Goal: Navigation & Orientation: Understand site structure

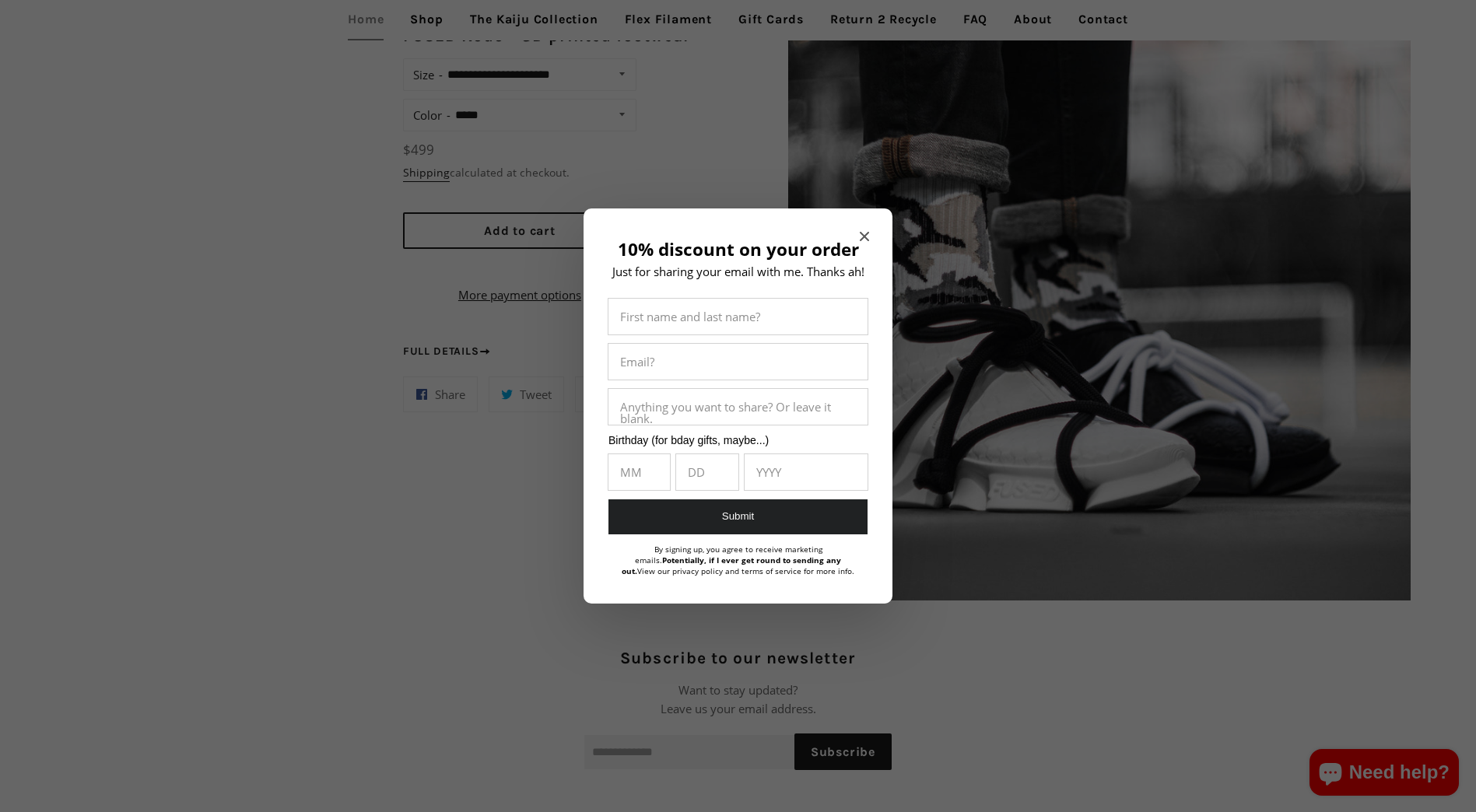
scroll to position [1478, 0]
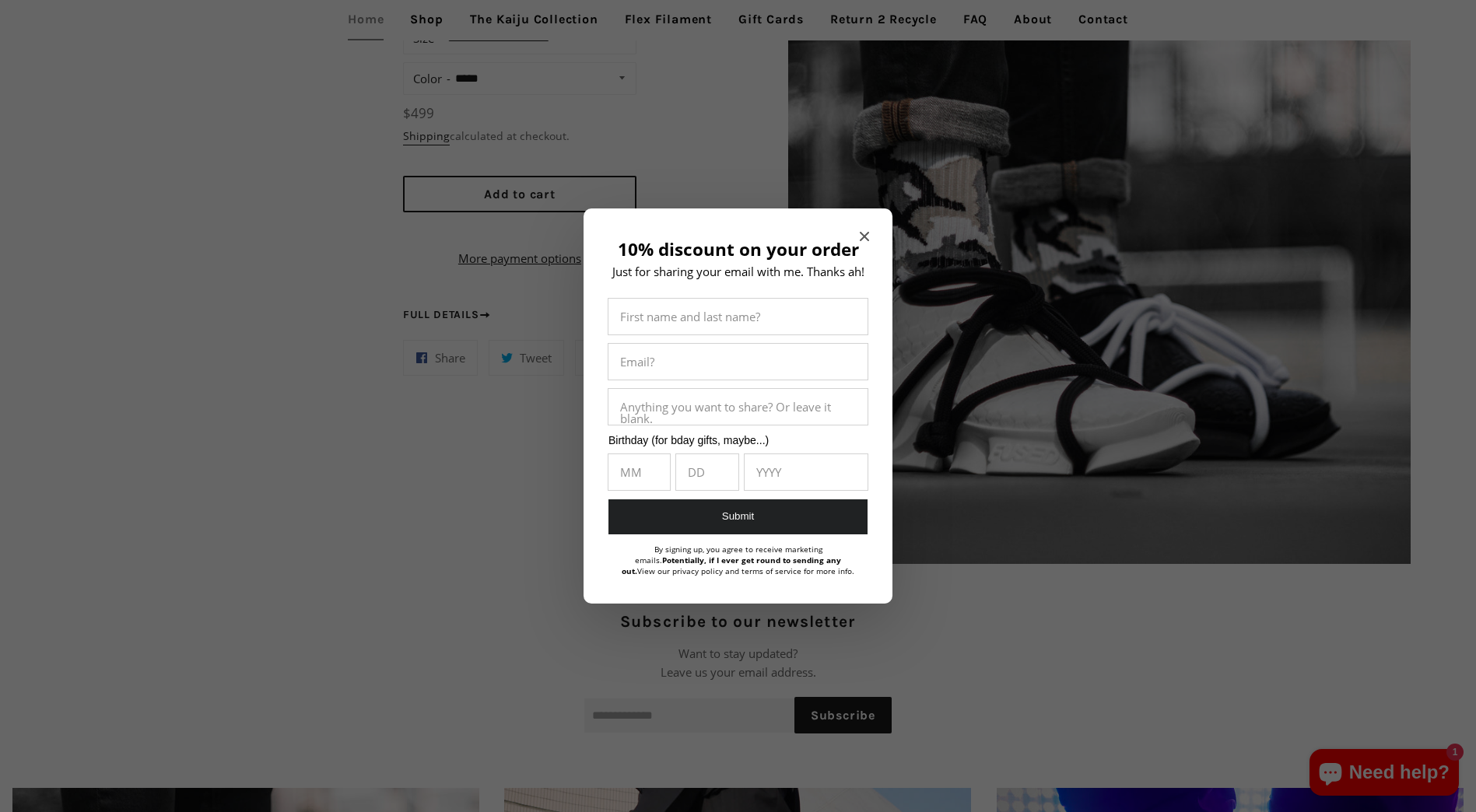
click at [864, 240] on icon "Close modal" at bounding box center [864, 237] width 9 height 9
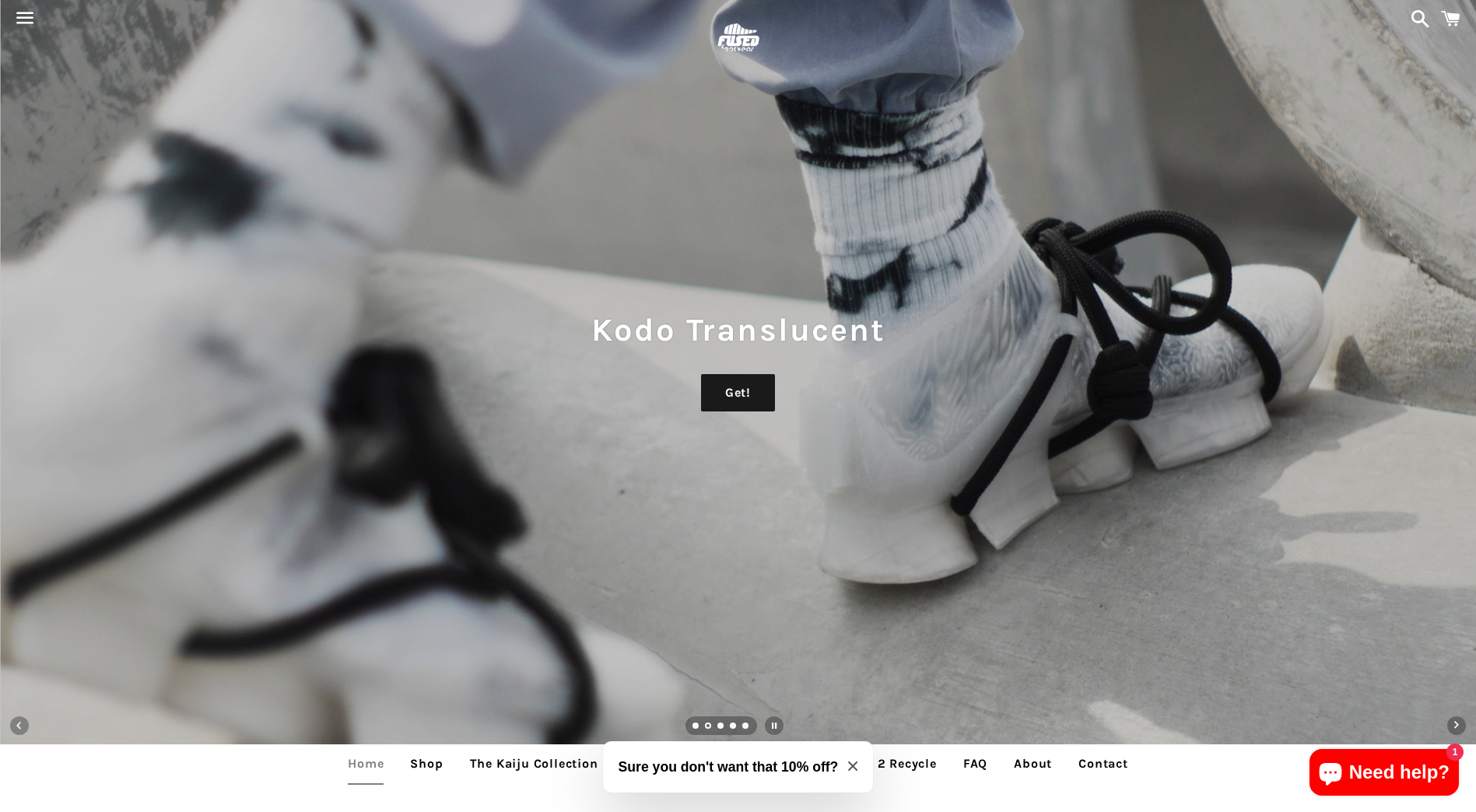
scroll to position [0, 0]
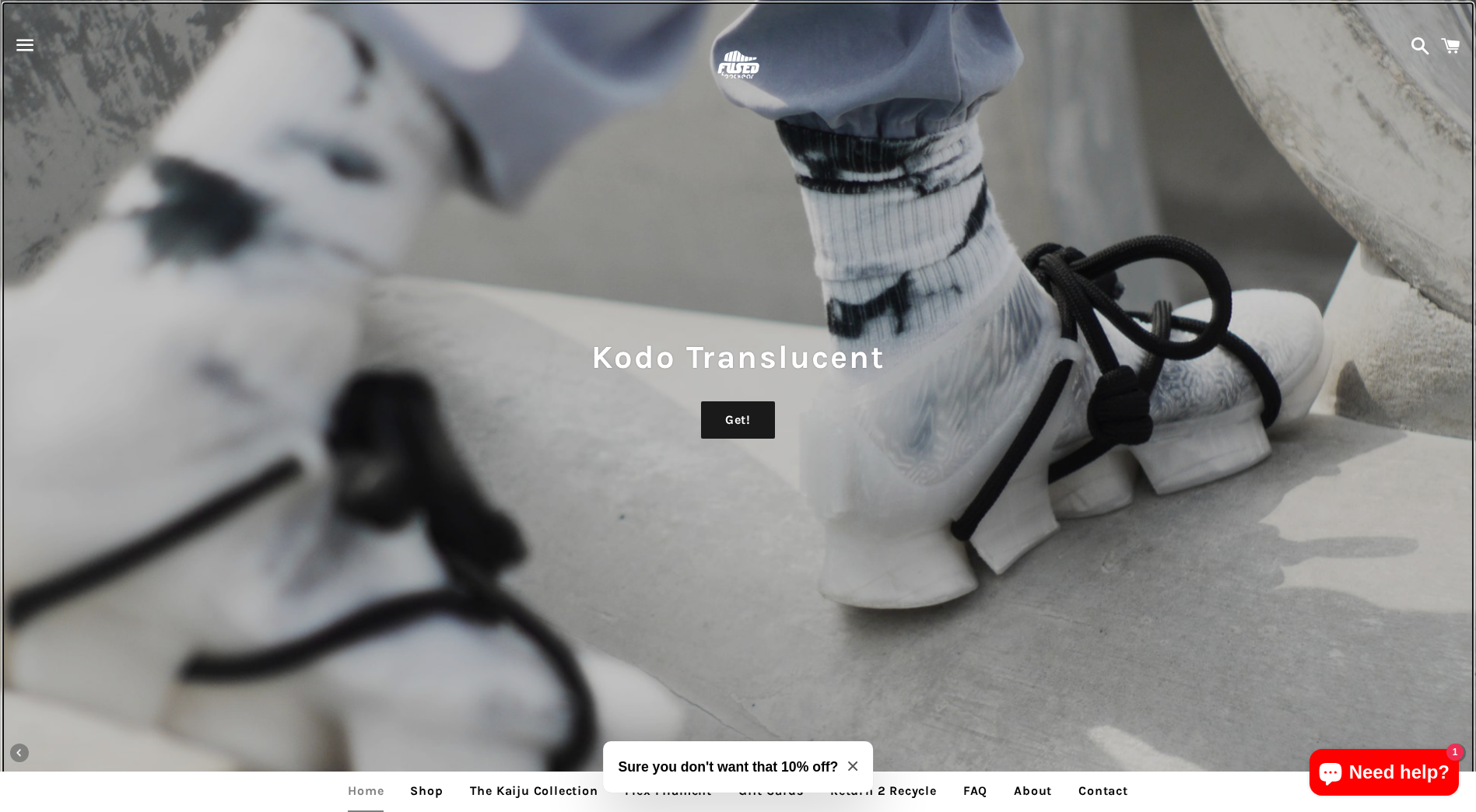
click at [1443, 340] on h1 "Kodo Translucent" at bounding box center [738, 358] width 1445 height 46
click at [855, 763] on icon "Close modal" at bounding box center [853, 766] width 9 height 9
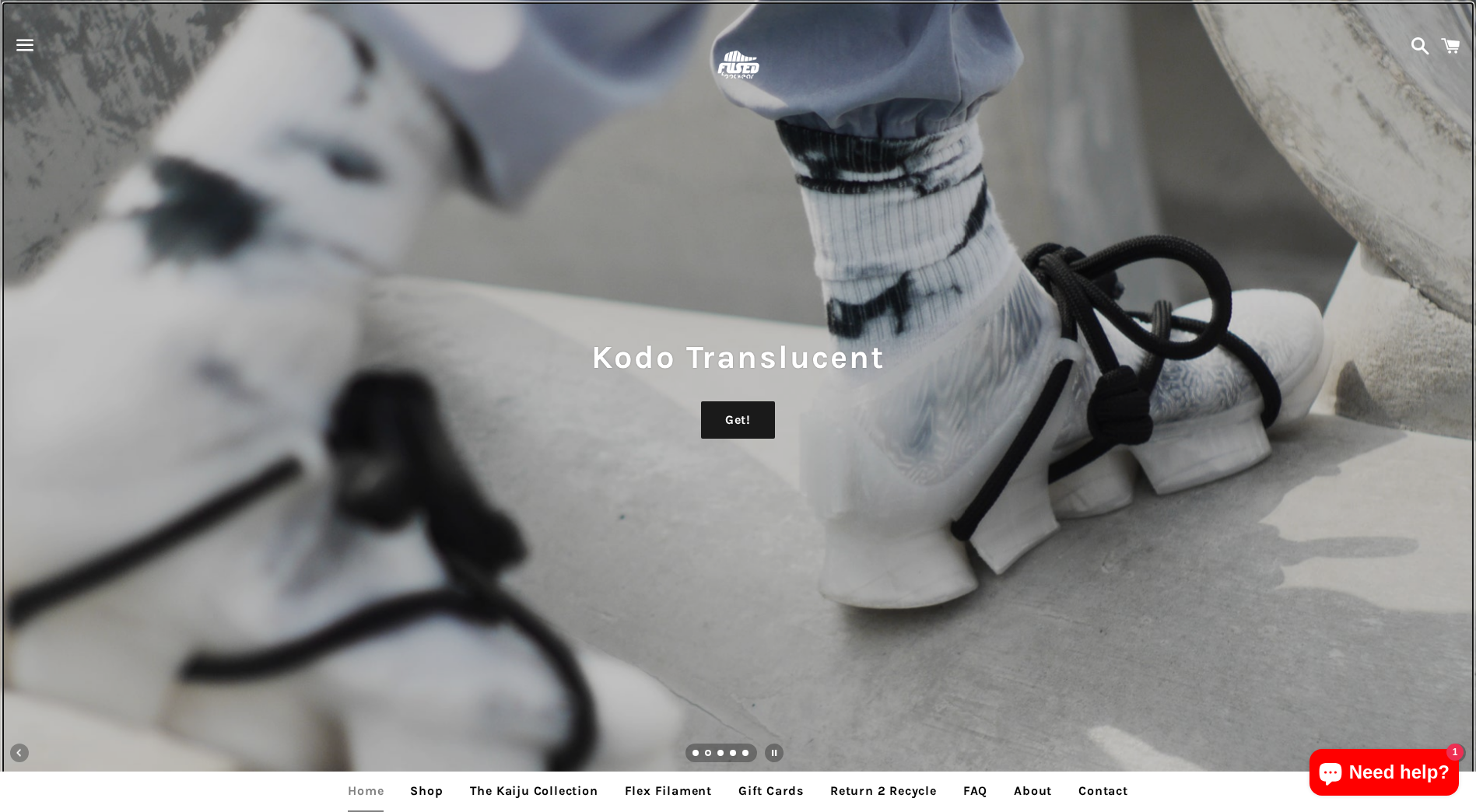
click at [1229, 456] on div "Kodo Translucent Get!" at bounding box center [738, 406] width 1476 height 812
click at [716, 749] on ul "slideshow" at bounding box center [721, 753] width 72 height 19
click at [720, 751] on link "Load slide 3" at bounding box center [721, 755] width 8 height 8
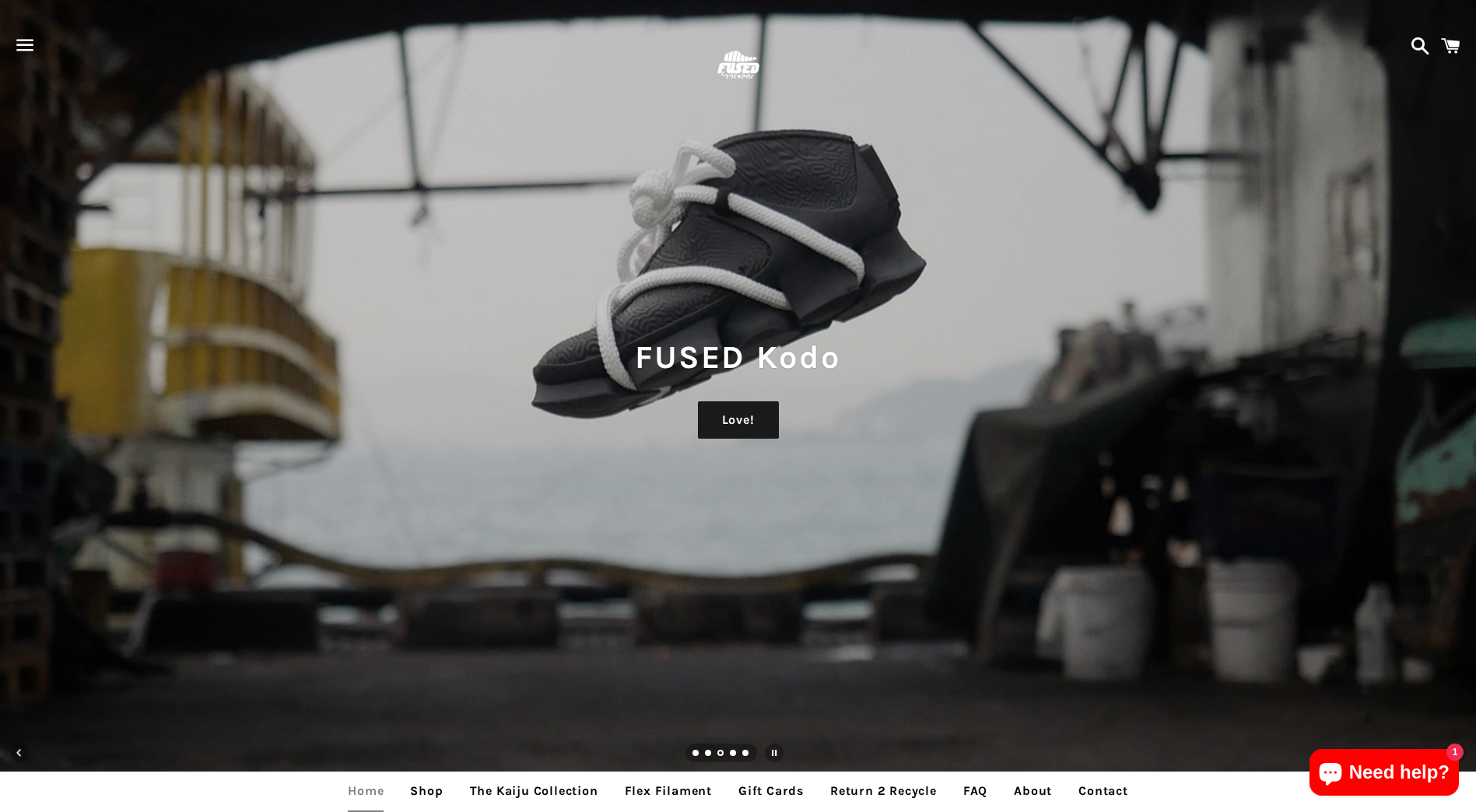
click at [730, 751] on link "Load slide 4" at bounding box center [734, 755] width 8 height 8
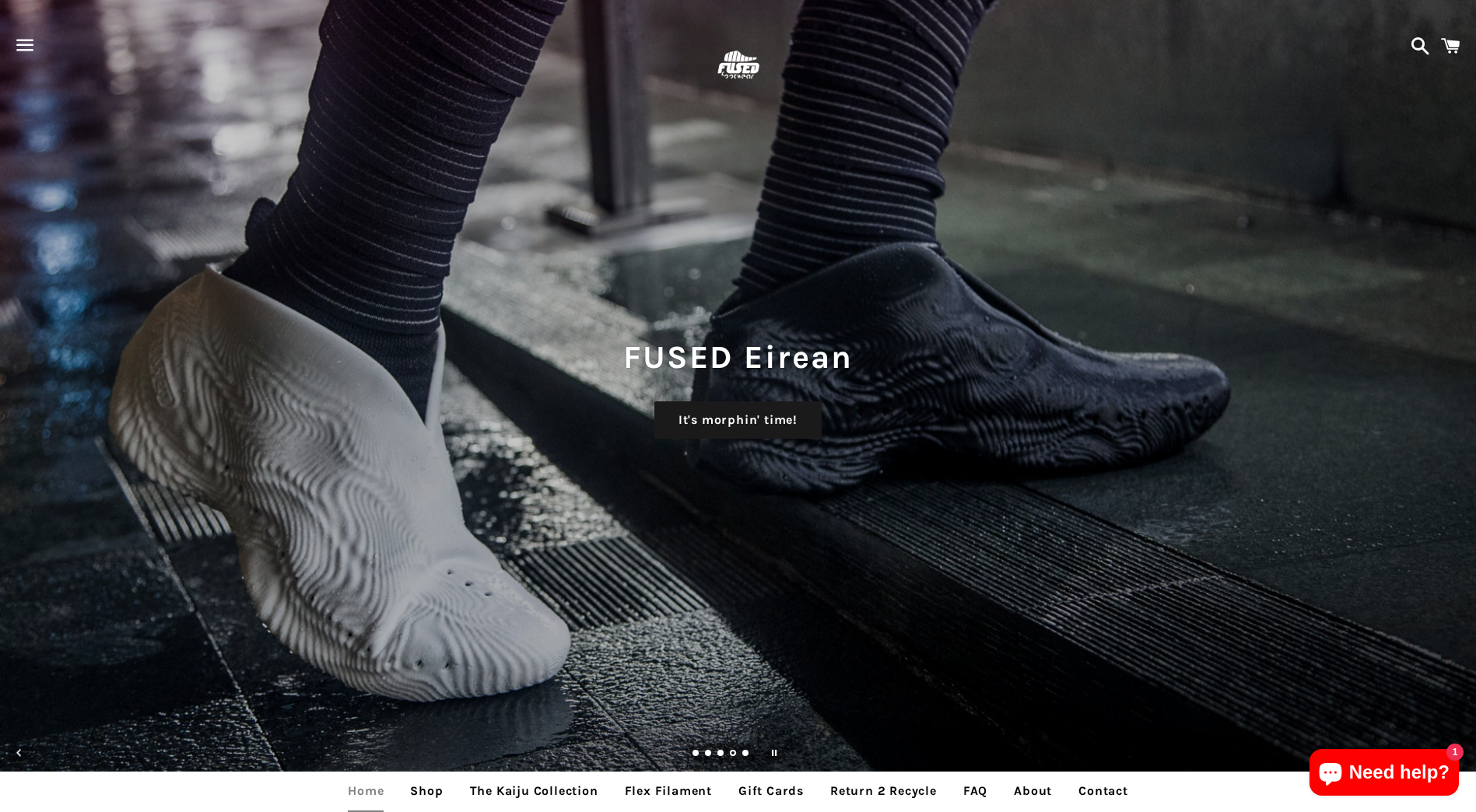
click at [745, 753] on link "Load slide 5" at bounding box center [746, 755] width 8 height 8
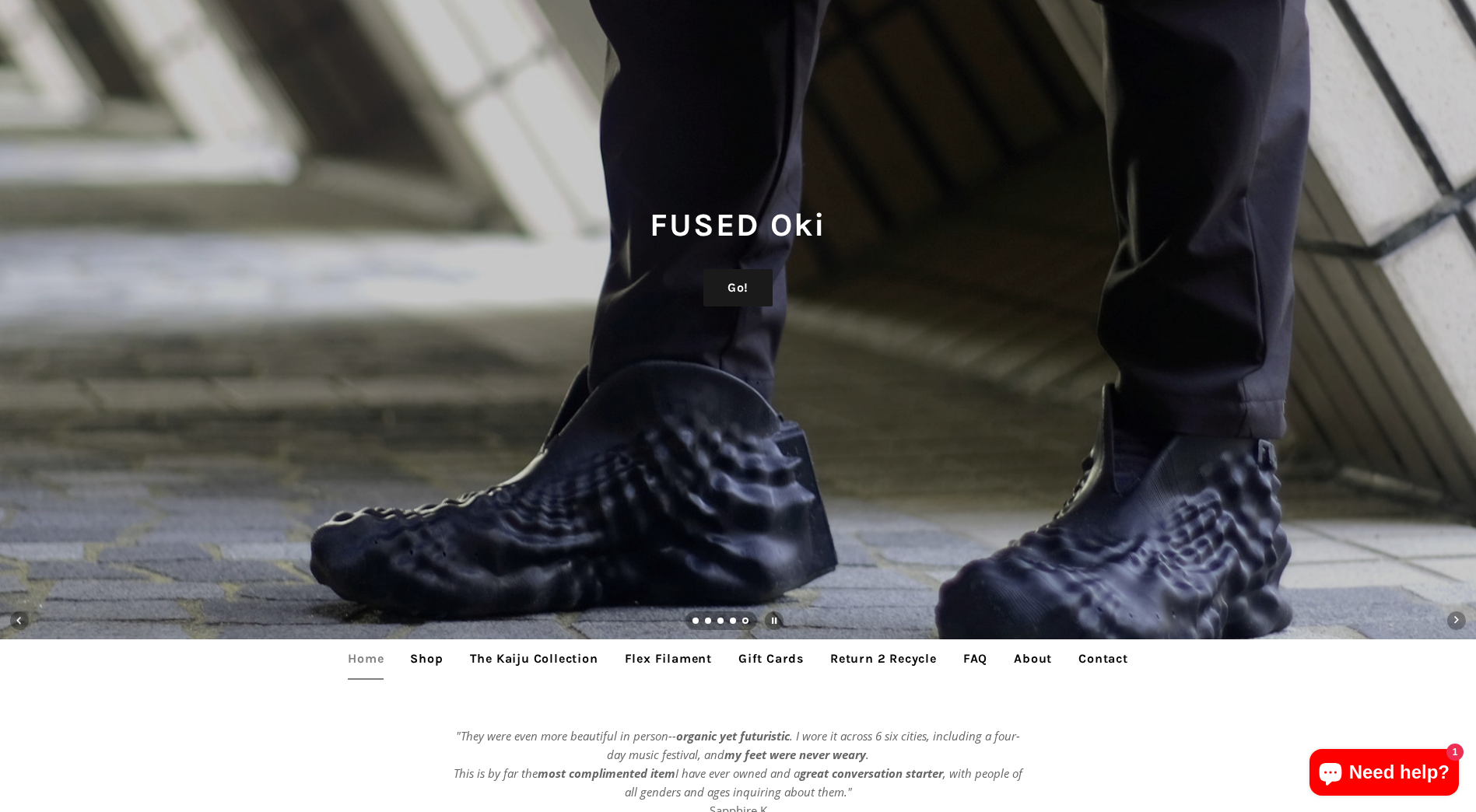
scroll to position [233, 0]
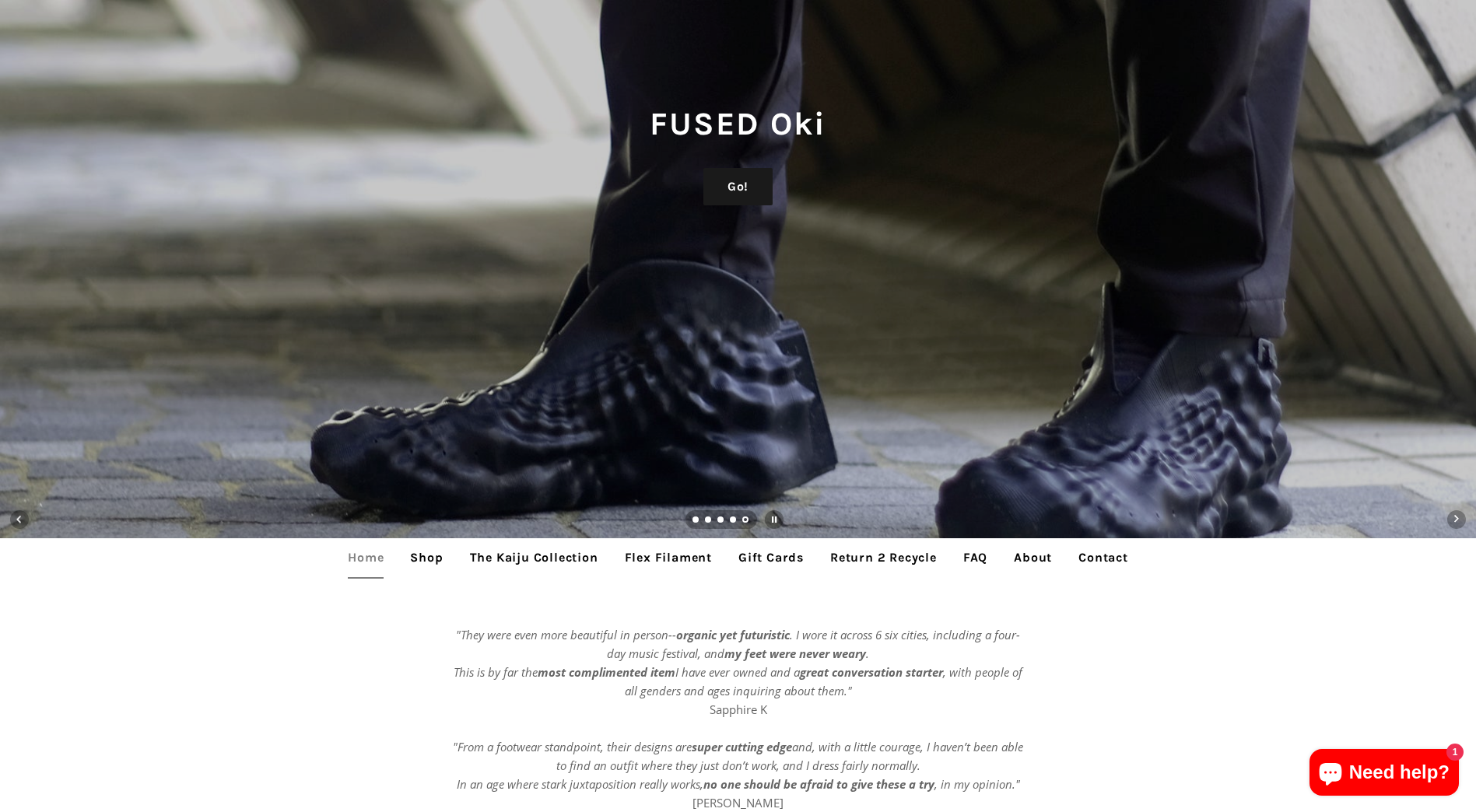
click at [515, 572] on link "The Kaiju Collection" at bounding box center [534, 557] width 152 height 39
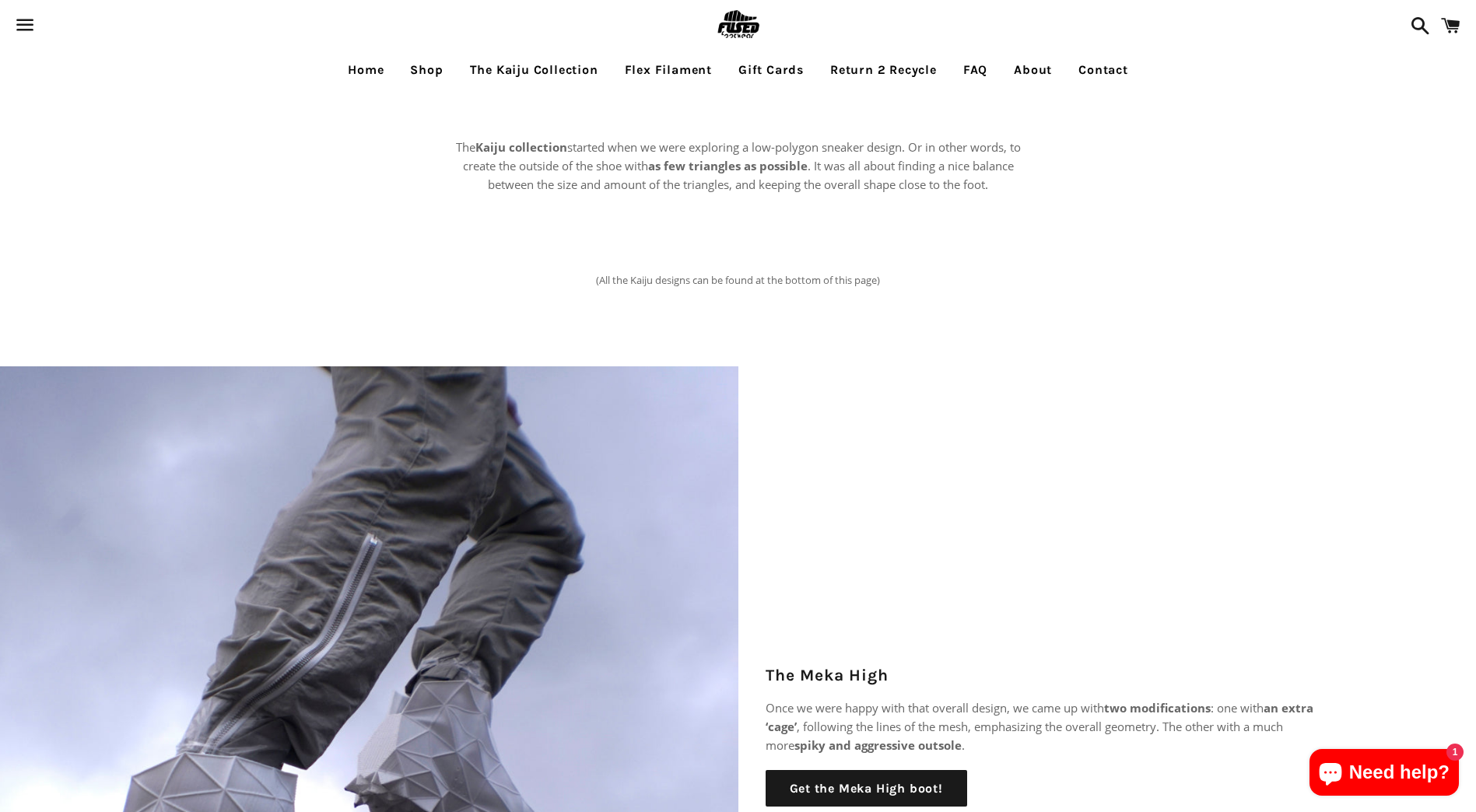
click at [654, 66] on link "Flex Filament" at bounding box center [667, 70] width 110 height 39
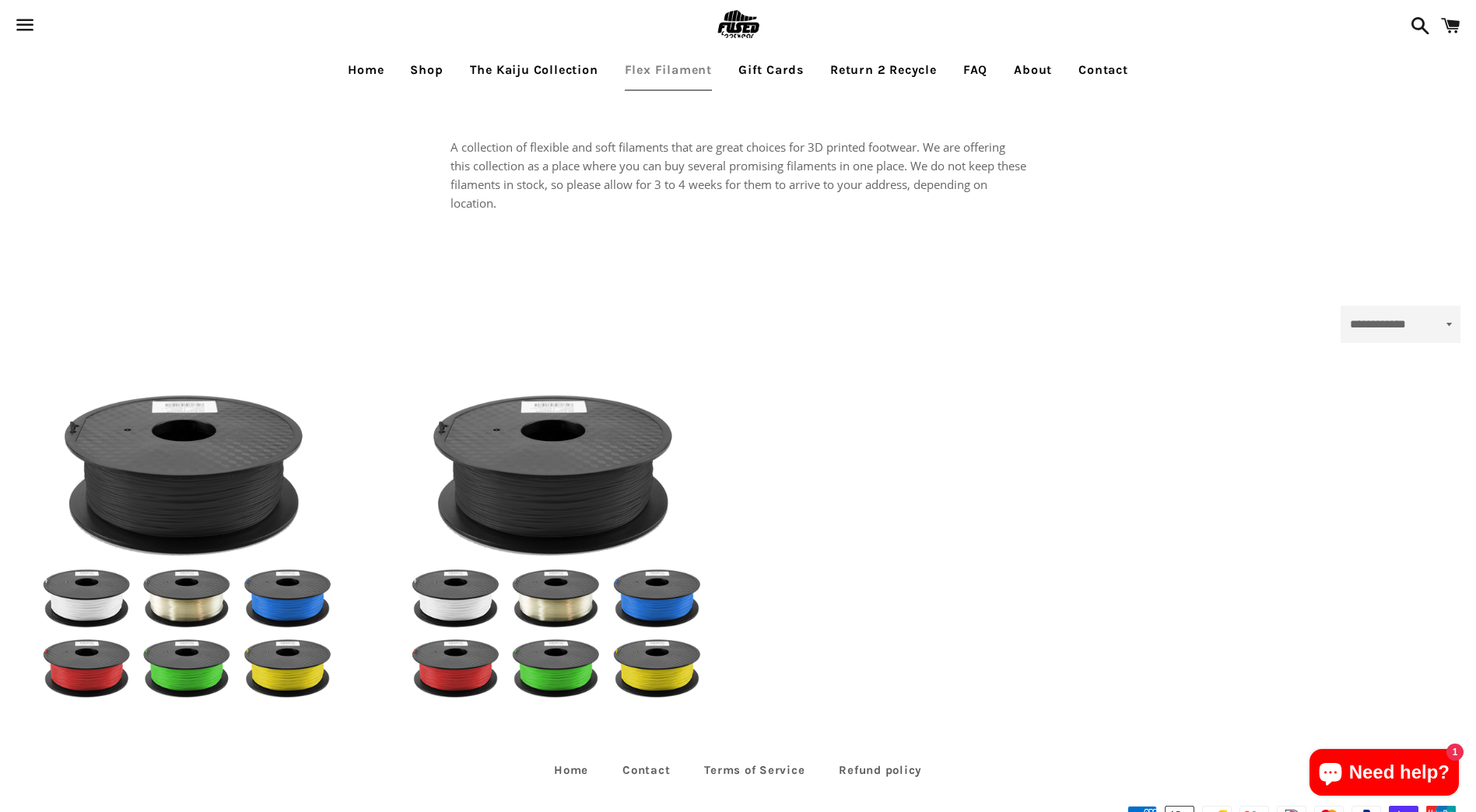
select select "**********"
drag, startPoint x: 606, startPoint y: 160, endPoint x: 803, endPoint y: 147, distance: 197.4
click at [803, 147] on p "A collection of flexible and soft filaments that are great choices for 3D print…" at bounding box center [738, 175] width 575 height 75
drag, startPoint x: 803, startPoint y: 147, endPoint x: 849, endPoint y: 169, distance: 51.0
click at [860, 165] on p "A collection of flexible and soft filaments that are great choices for 3D print…" at bounding box center [738, 175] width 575 height 75
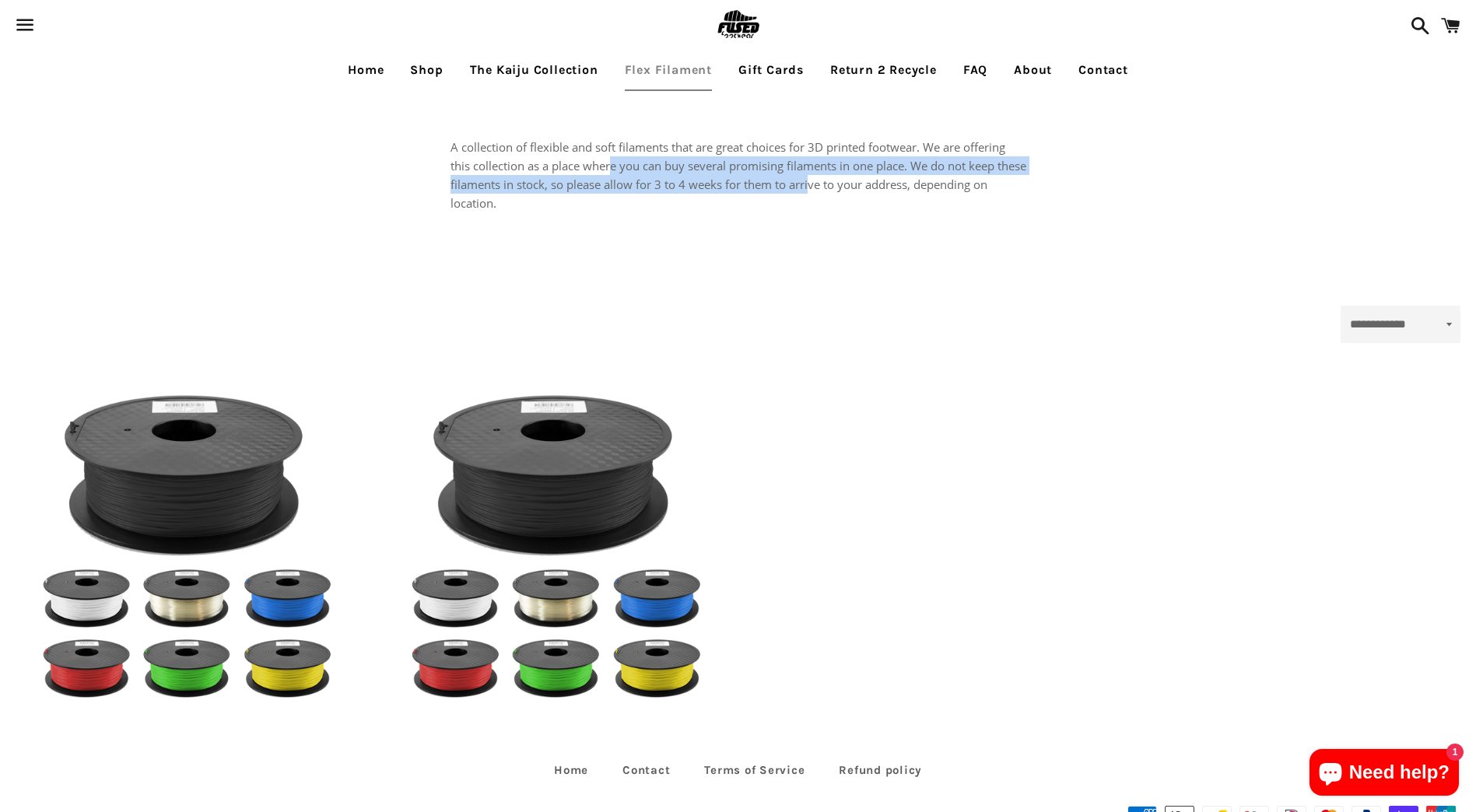
drag, startPoint x: 779, startPoint y: 175, endPoint x: 846, endPoint y: 187, distance: 68.1
click at [846, 187] on p "A collection of flexible and soft filaments that are great choices for 3D print…" at bounding box center [738, 175] width 575 height 75
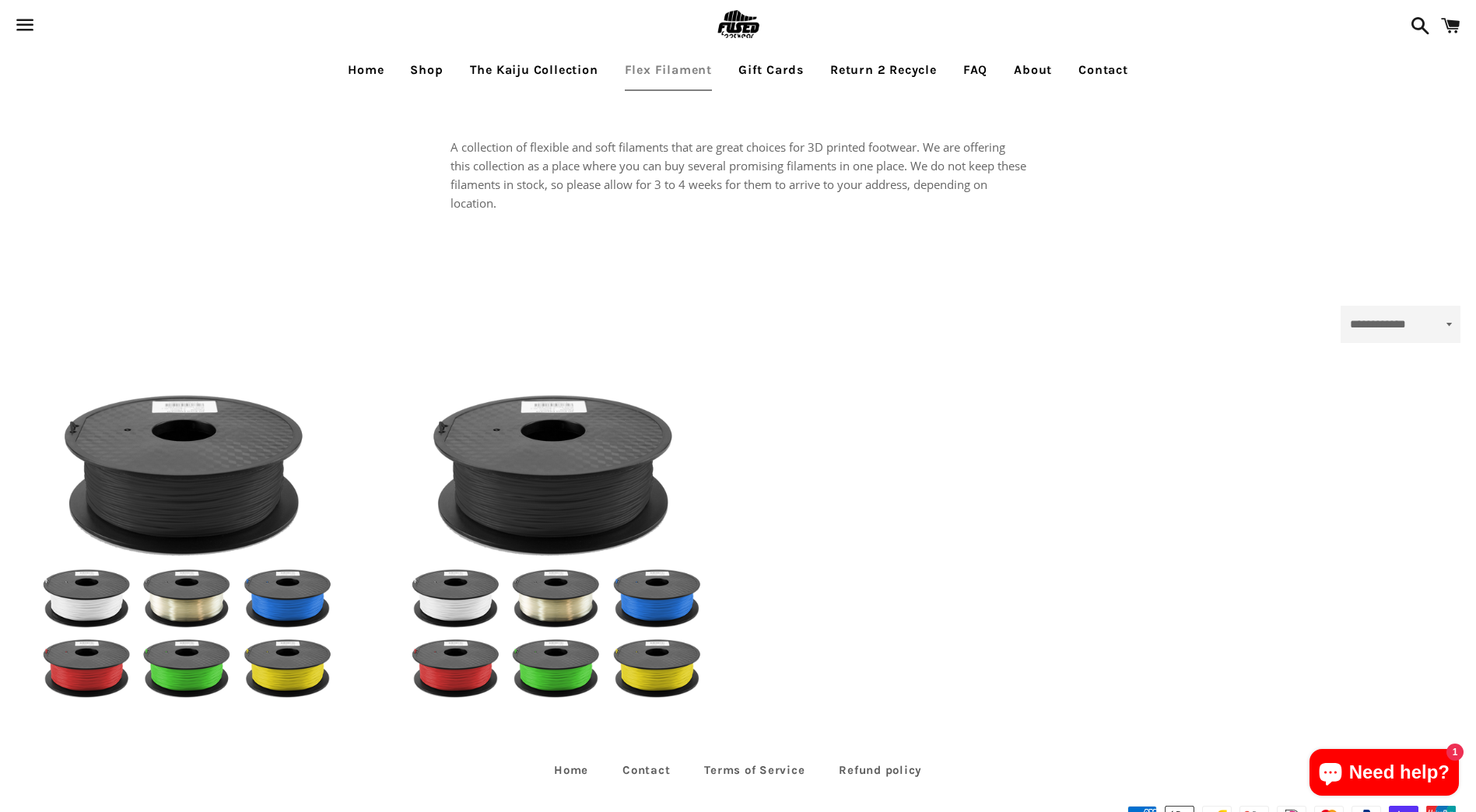
drag, startPoint x: 846, startPoint y: 187, endPoint x: 917, endPoint y: 206, distance: 73.5
click at [918, 206] on p "A collection of flexible and soft filaments that are great choices for 3D print…" at bounding box center [738, 175] width 575 height 75
click at [797, 78] on link "Gift Cards" at bounding box center [770, 70] width 88 height 39
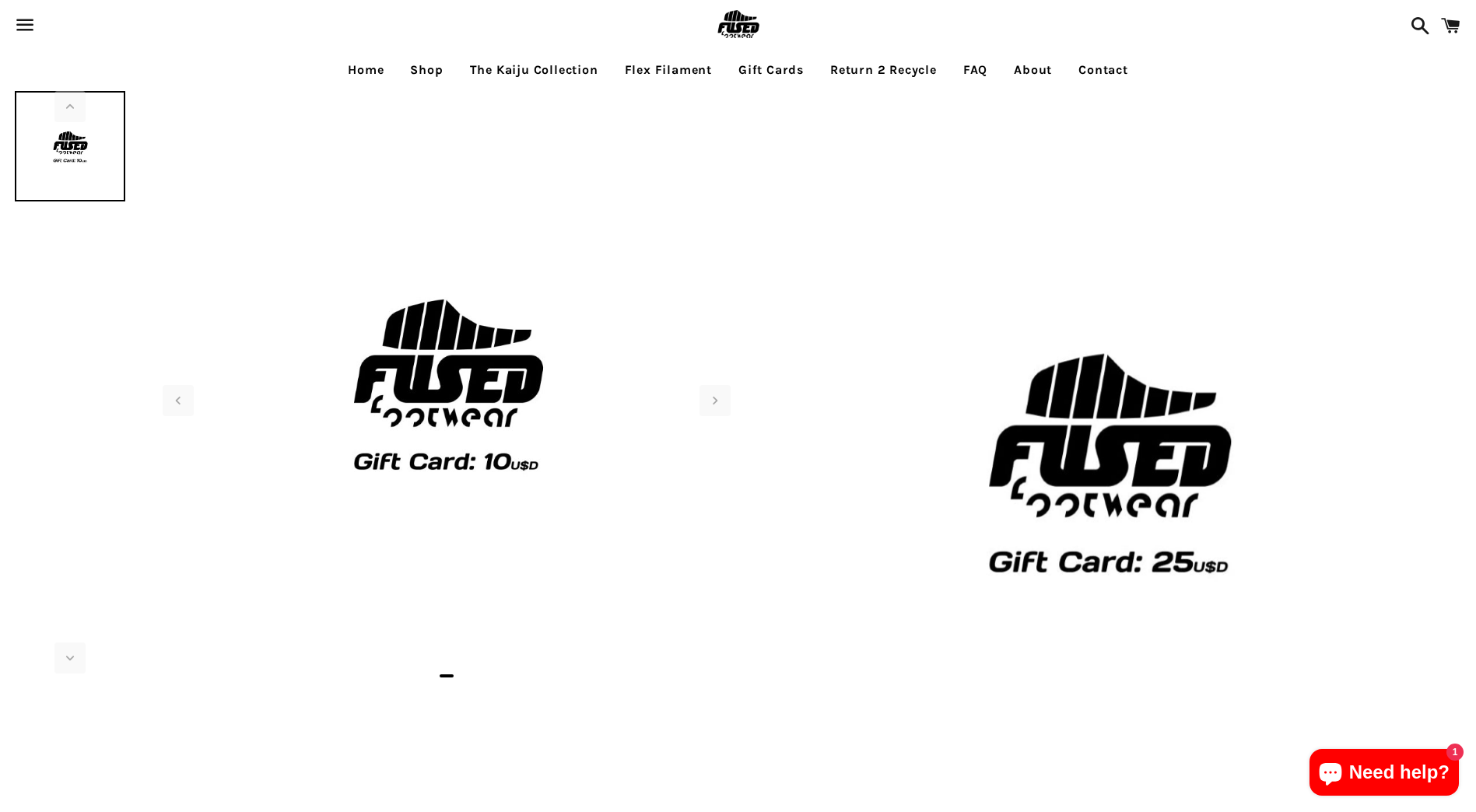
click at [856, 74] on link "Return 2 Recycle" at bounding box center [883, 70] width 130 height 39
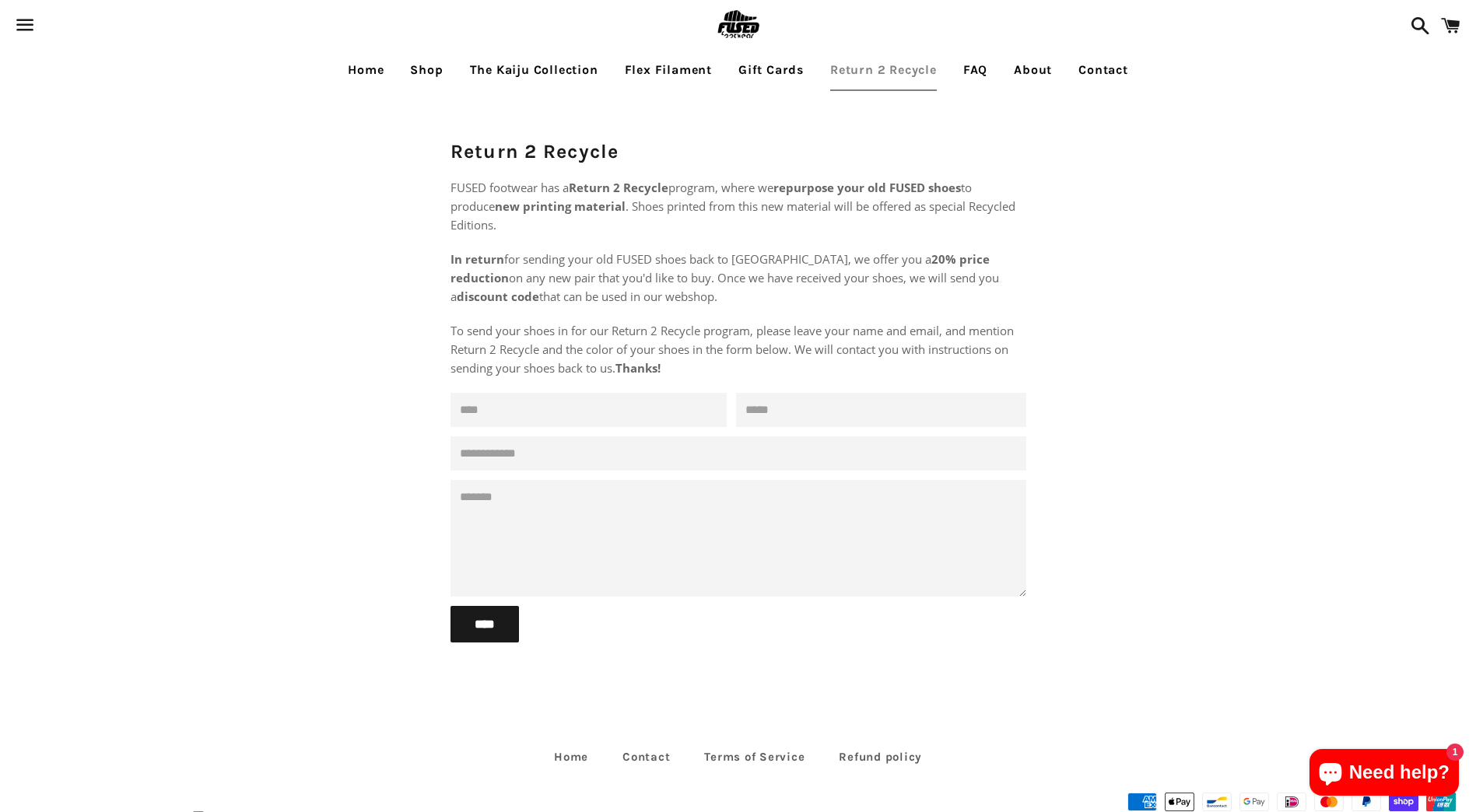
click at [417, 65] on link "Shop" at bounding box center [427, 70] width 56 height 39
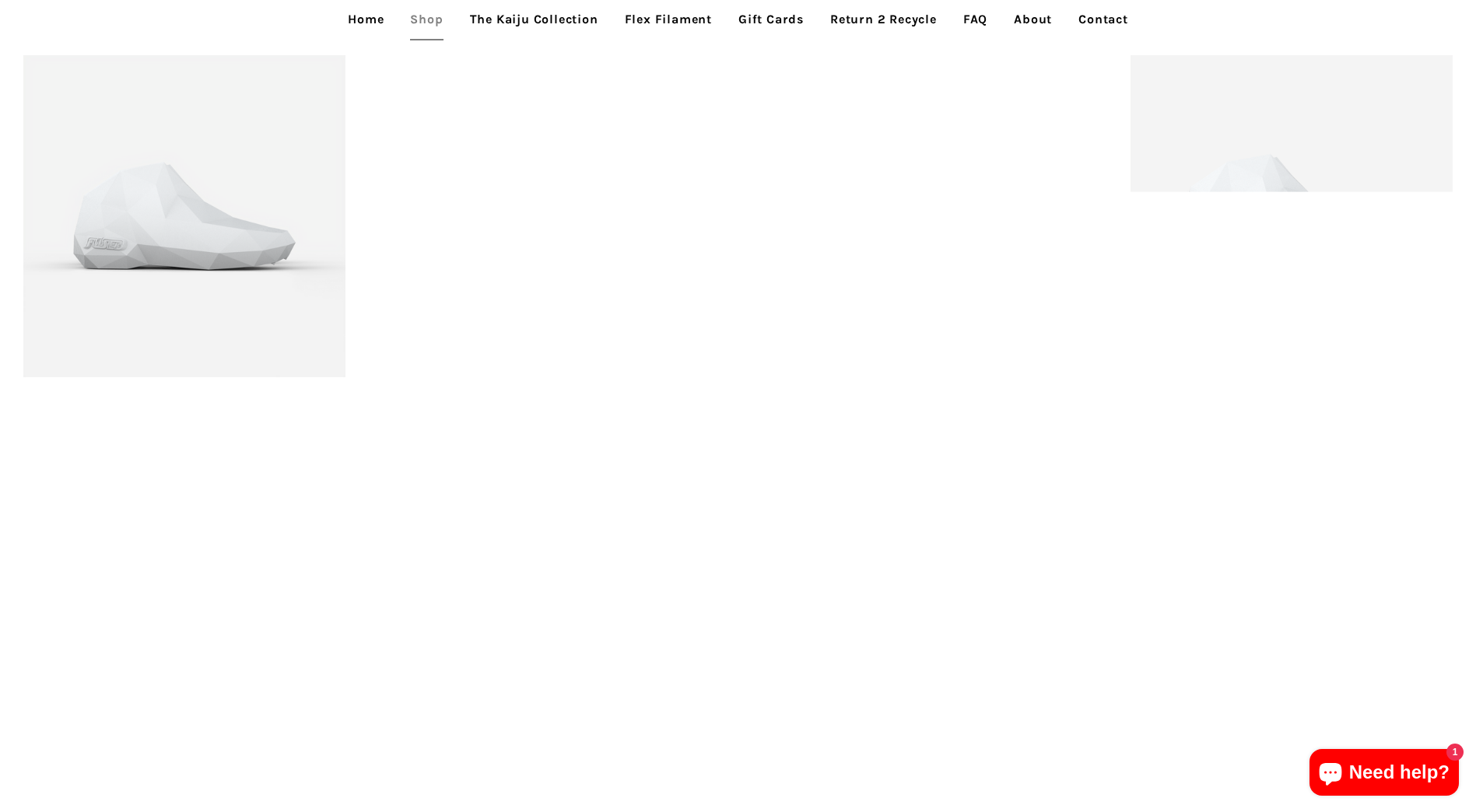
scroll to position [2212, 0]
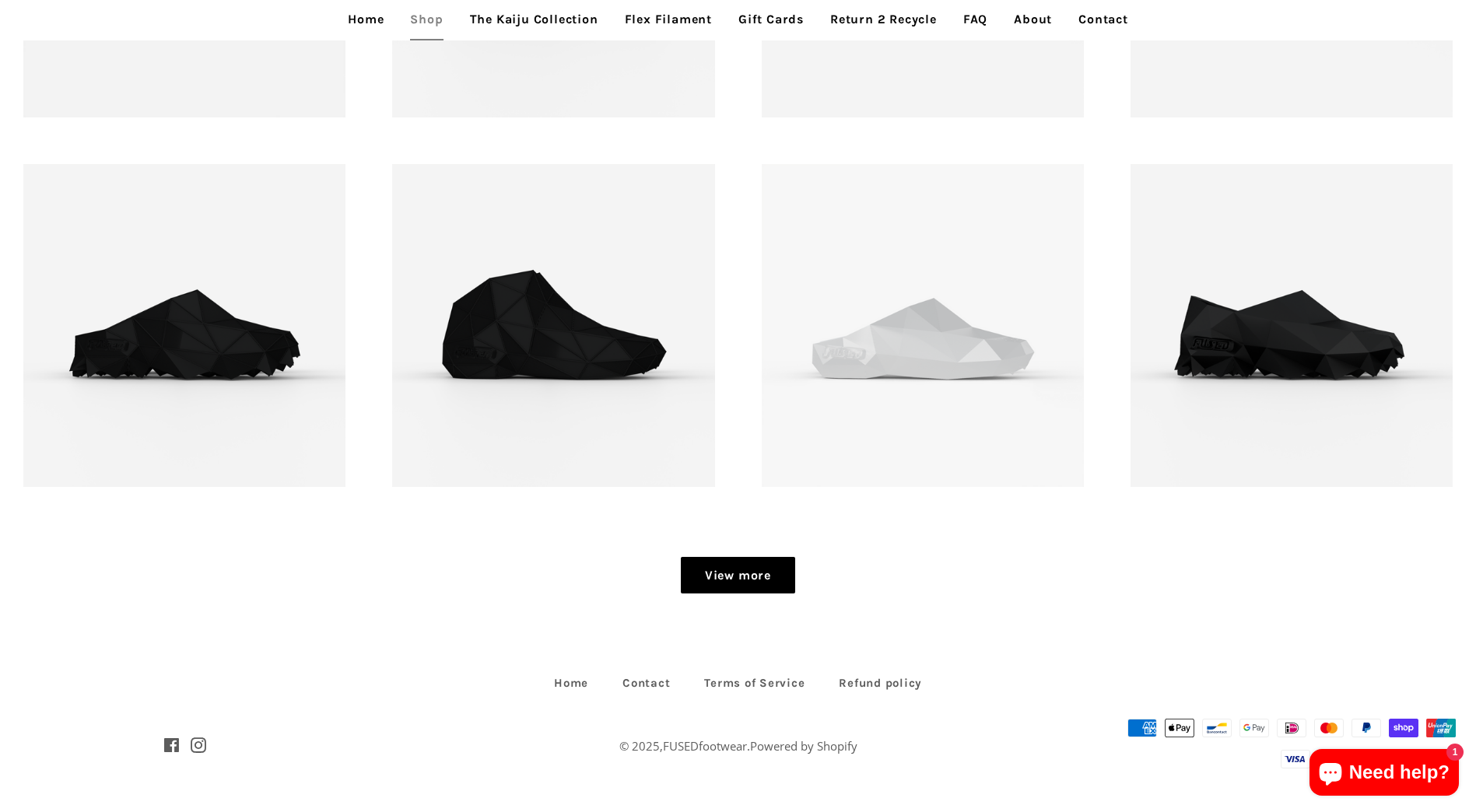
click at [743, 580] on link "View more" at bounding box center [738, 575] width 115 height 37
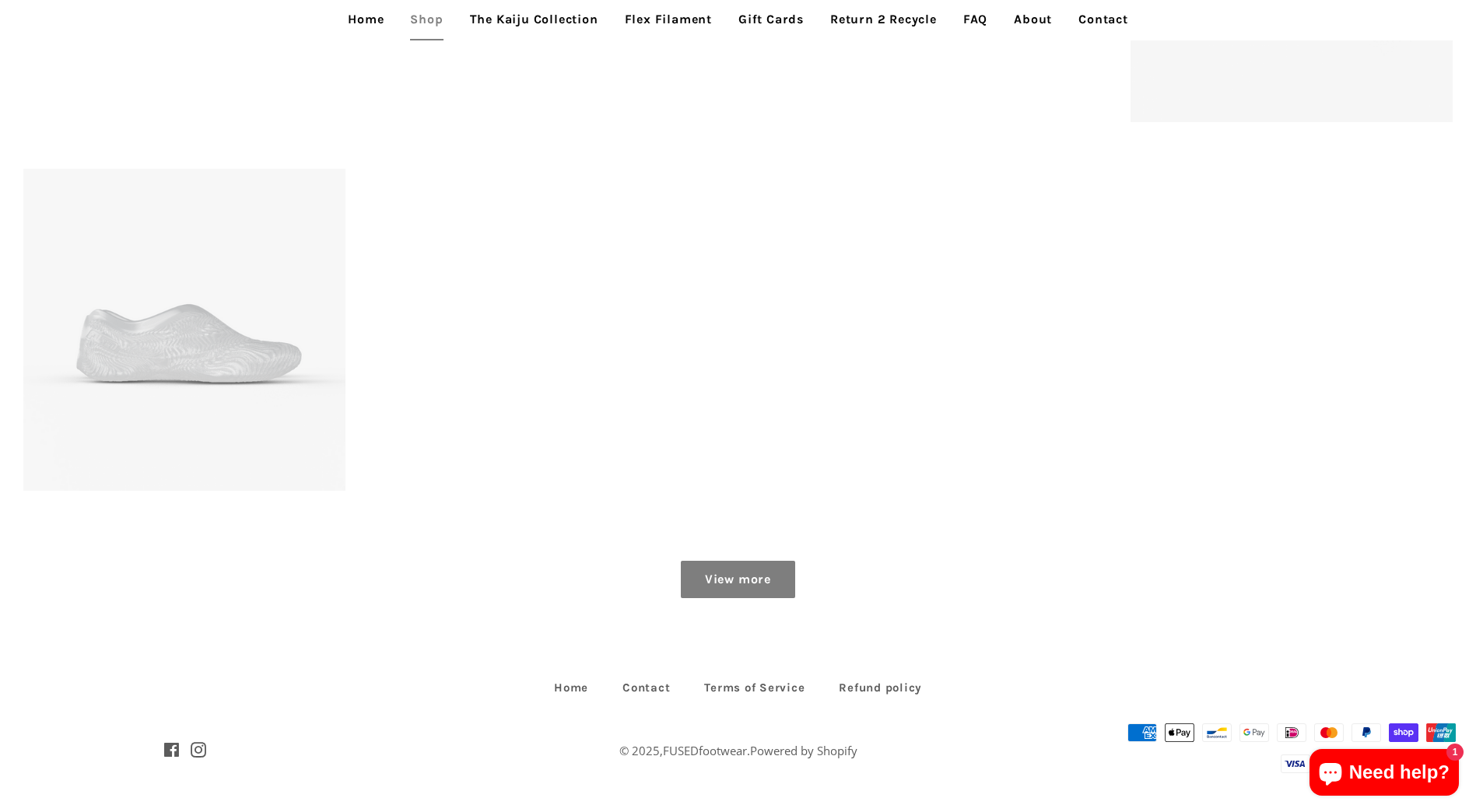
scroll to position [2950, 0]
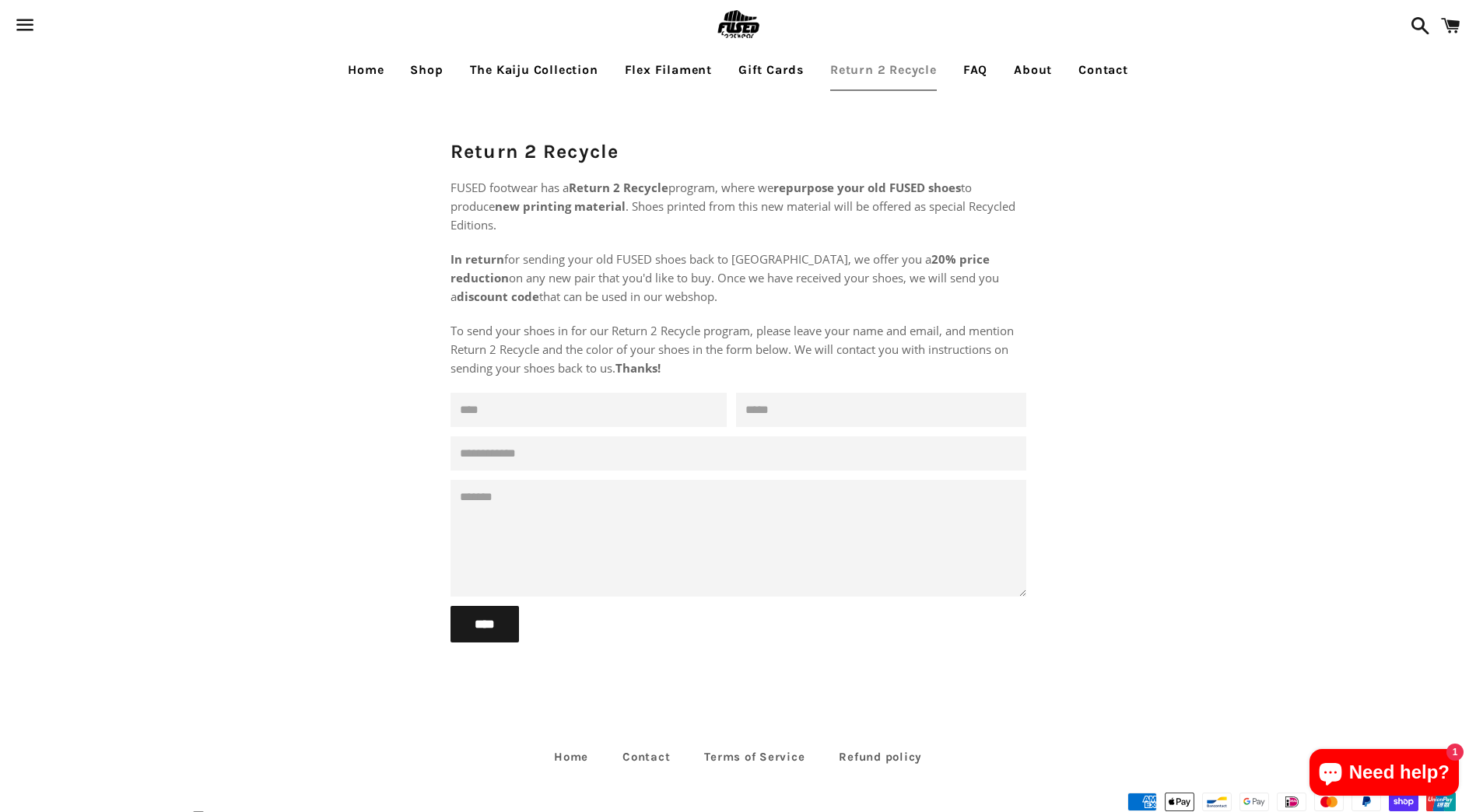
drag, startPoint x: 0, startPoint y: 0, endPoint x: 436, endPoint y: 499, distance: 662.6
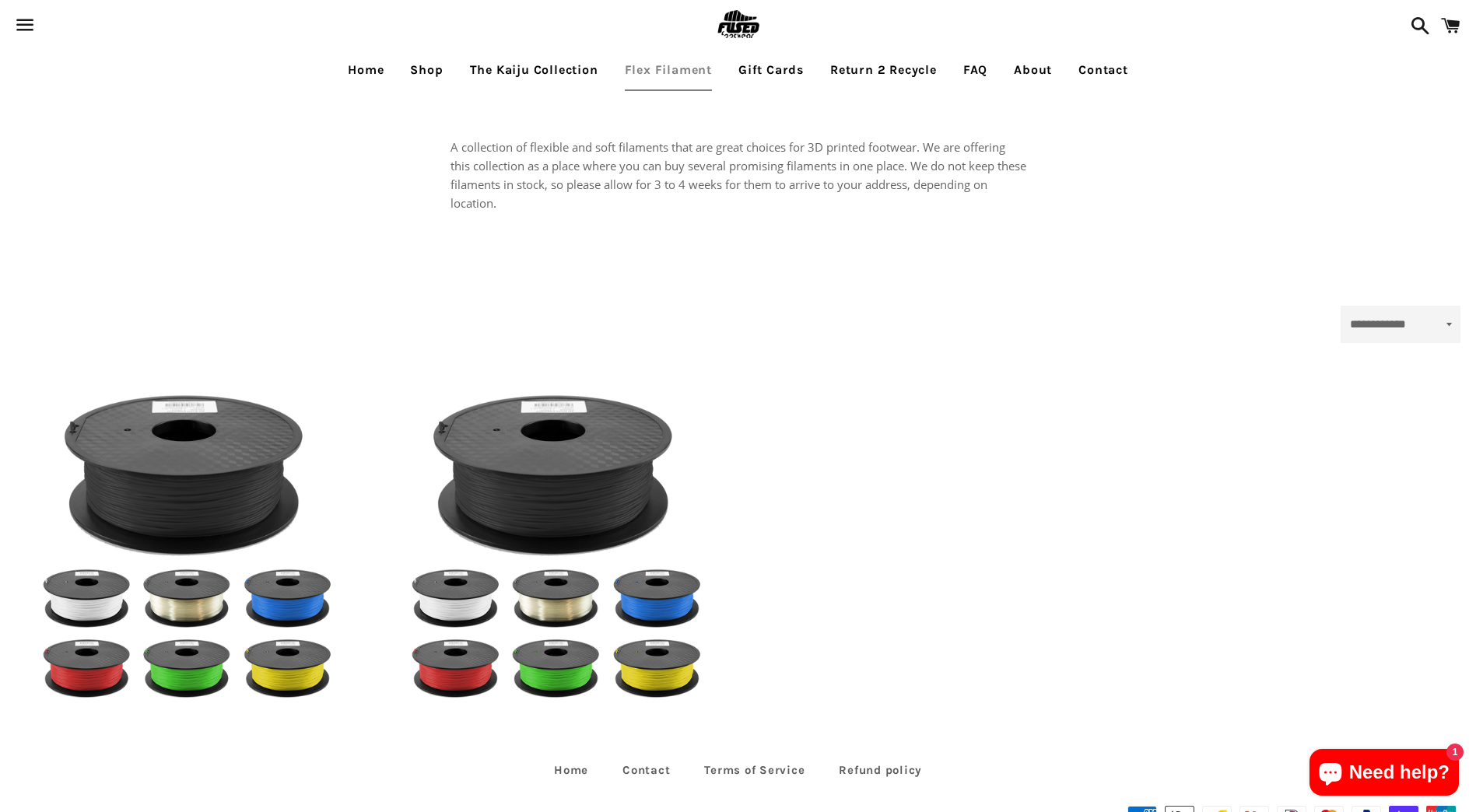
select select "**********"
drag, startPoint x: 0, startPoint y: 0, endPoint x: 434, endPoint y: 500, distance: 662.1
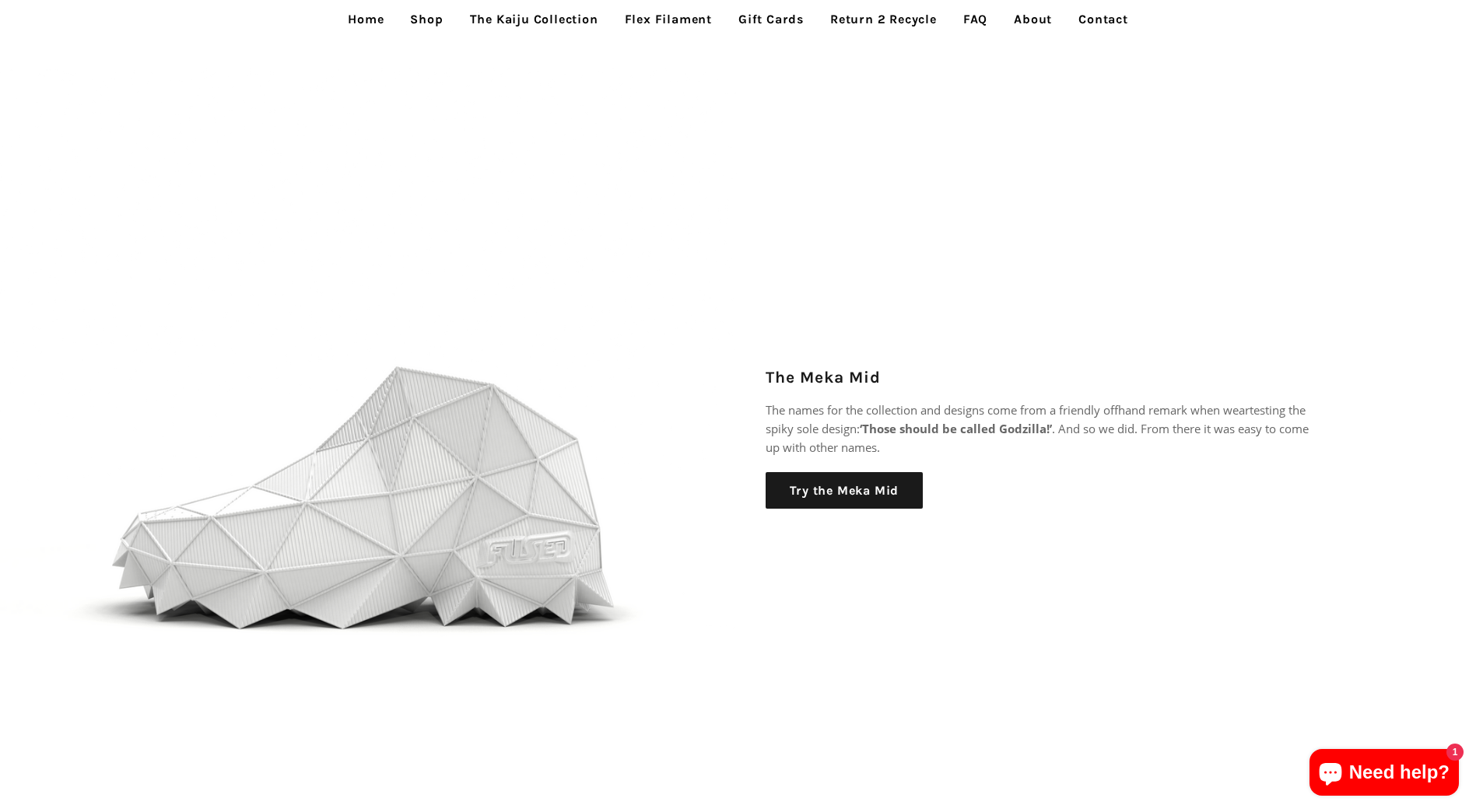
scroll to position [2490, 0]
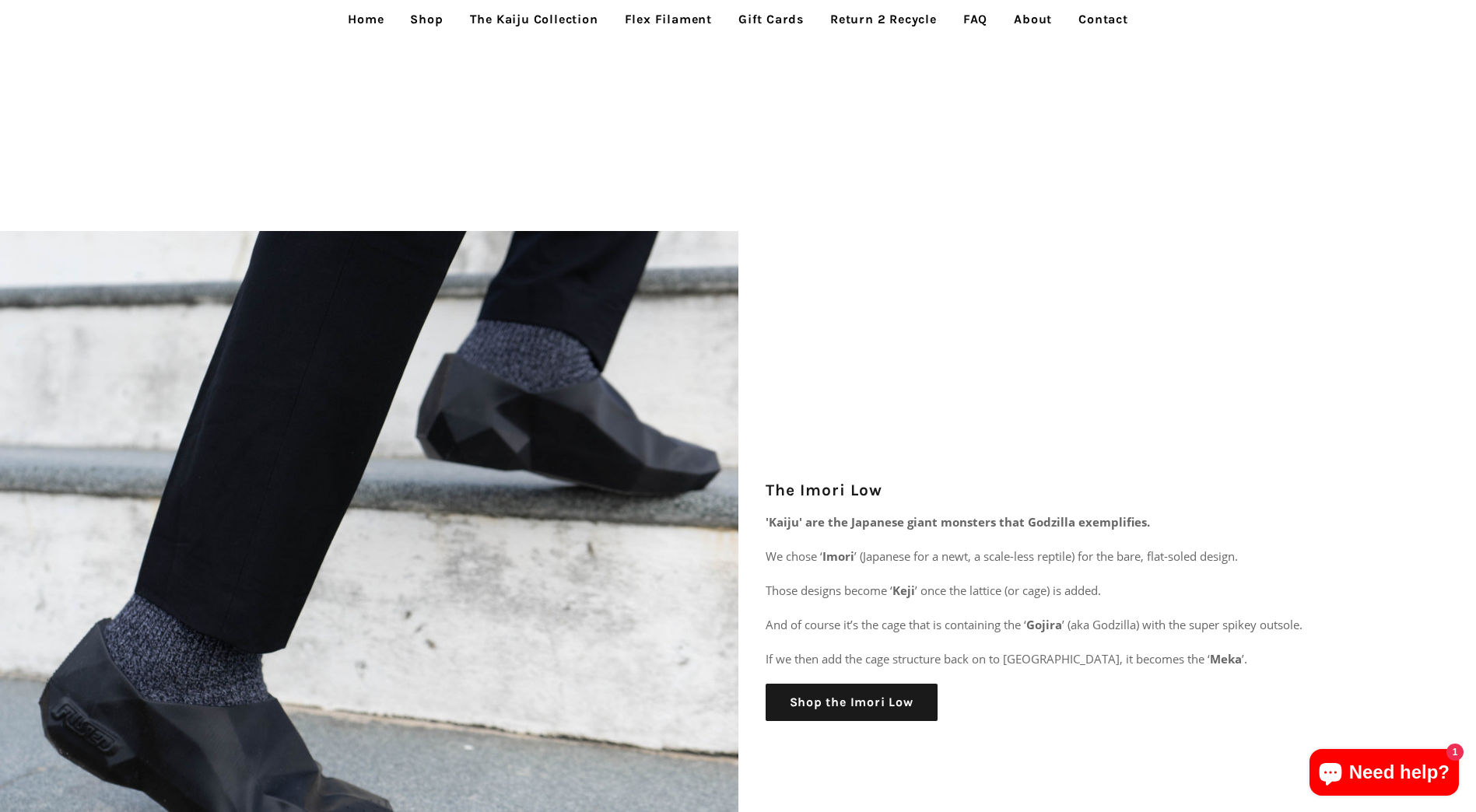
drag, startPoint x: 711, startPoint y: 472, endPoint x: 720, endPoint y: 472, distance: 9.0
